Goal: Use online tool/utility: Utilize a website feature to perform a specific function

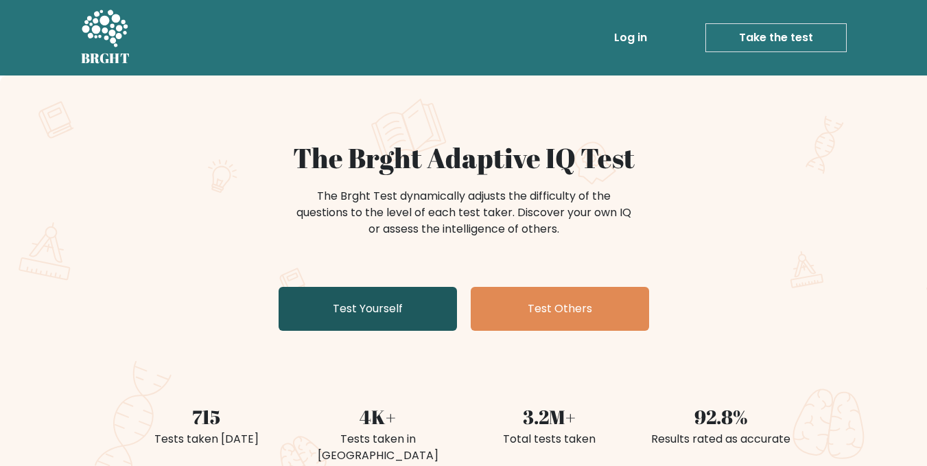
click at [391, 322] on link "Test Yourself" at bounding box center [368, 309] width 178 height 44
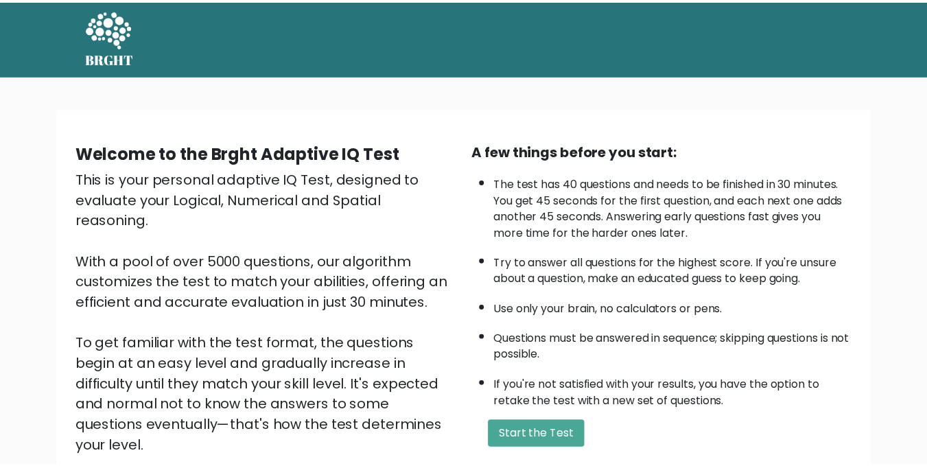
scroll to position [141, 0]
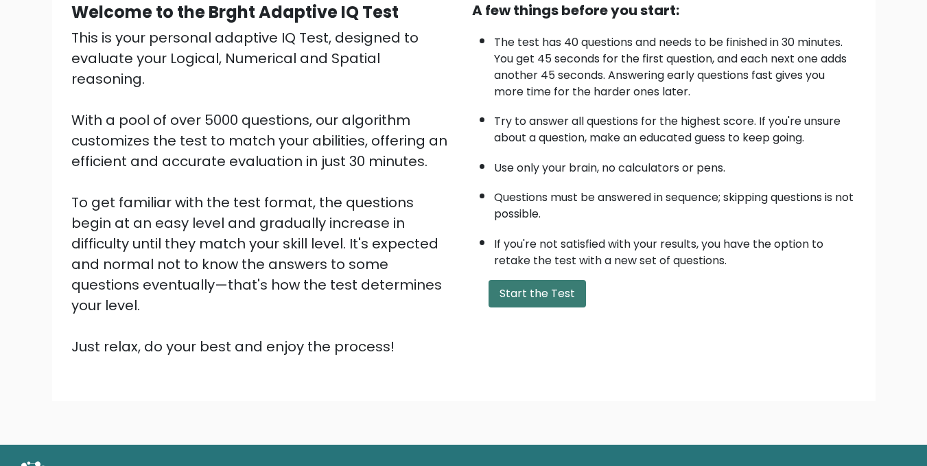
click at [528, 298] on button "Start the Test" at bounding box center [537, 293] width 97 height 27
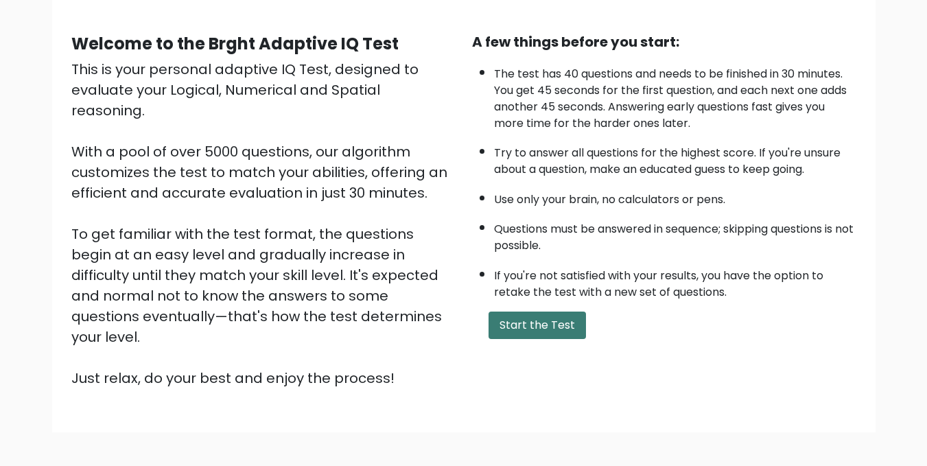
scroll to position [109, 0]
click at [560, 314] on button "Start the Test" at bounding box center [537, 325] width 97 height 27
click at [548, 323] on button "Start the Test" at bounding box center [537, 325] width 97 height 27
click at [526, 320] on button "Start the Test" at bounding box center [537, 325] width 97 height 27
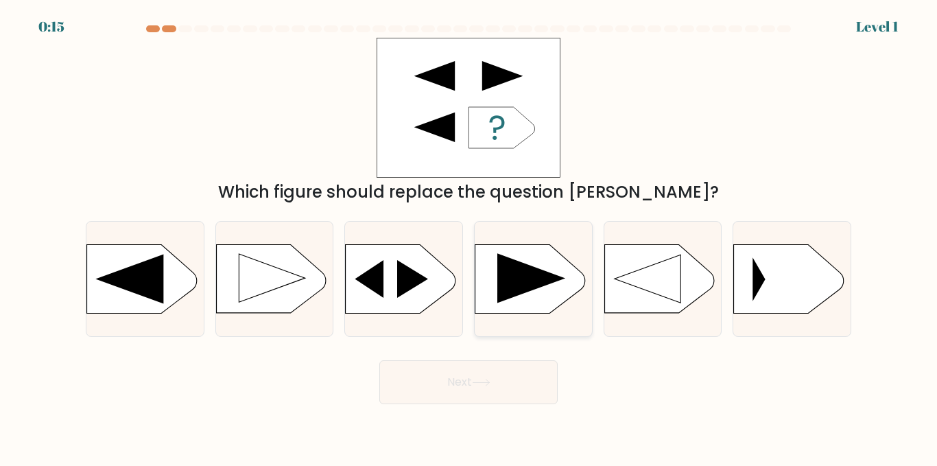
click at [506, 278] on icon at bounding box center [531, 277] width 68 height 49
click at [469, 237] on input "d." at bounding box center [469, 234] width 1 height 3
radio input "true"
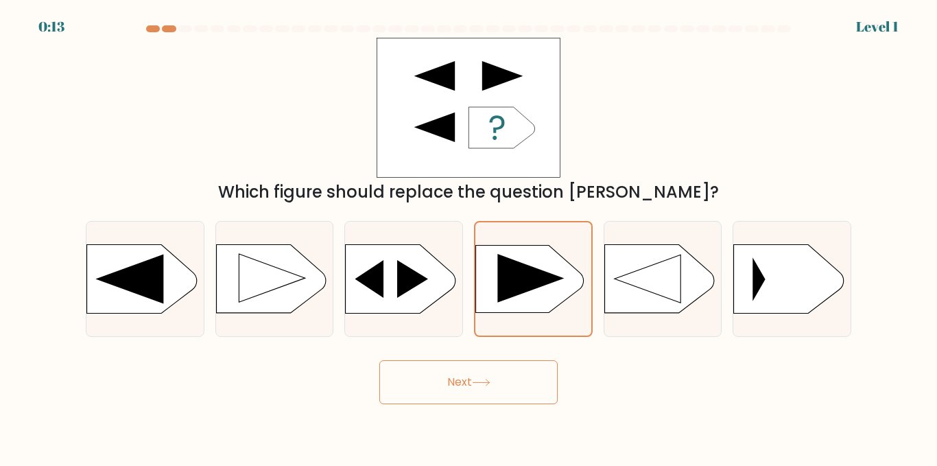
click at [465, 395] on button "Next" at bounding box center [468, 382] width 178 height 44
